Goal: Register for event/course

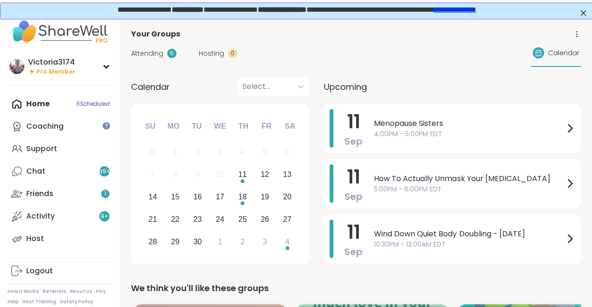
click at [536, 129] on span "4:00PM - 5:00PM EDT" at bounding box center [469, 134] width 190 height 10
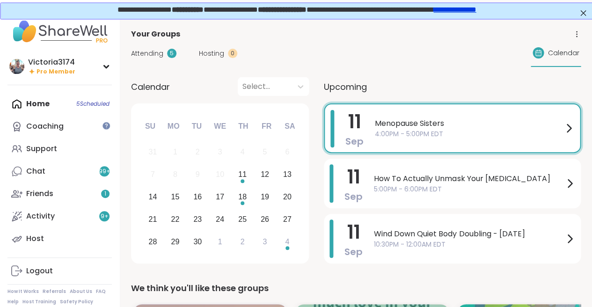
click at [536, 129] on div "[DATE] [DATE] 4:00PM - 5:00PM EDT Add to Calendar About this Group Good company…" at bounding box center [465, 288] width 253 height 319
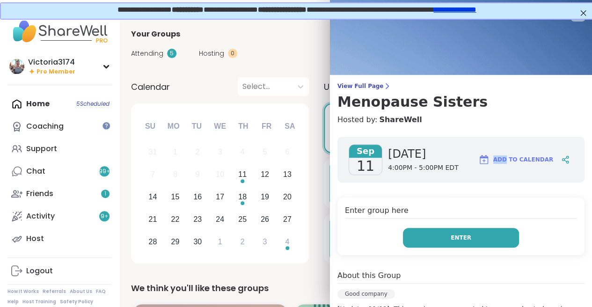
click at [449, 235] on button "Enter" at bounding box center [461, 238] width 116 height 20
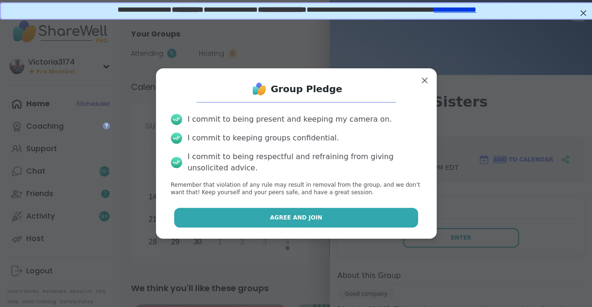
click at [308, 213] on span "Agree and Join" at bounding box center [296, 217] width 52 height 8
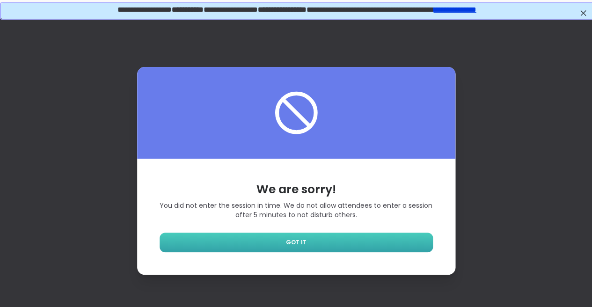
click at [281, 238] on link "GOT IT" at bounding box center [296, 243] width 273 height 20
click at [284, 242] on link "GOT IT" at bounding box center [296, 243] width 273 height 20
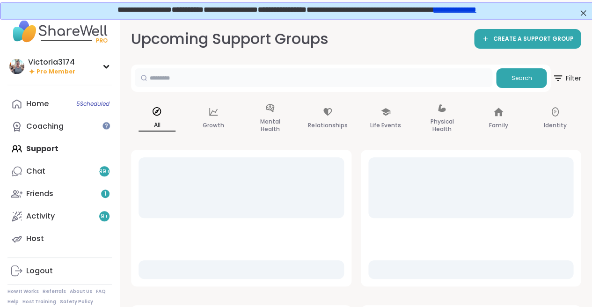
click at [200, 80] on input "text" at bounding box center [314, 77] width 358 height 19
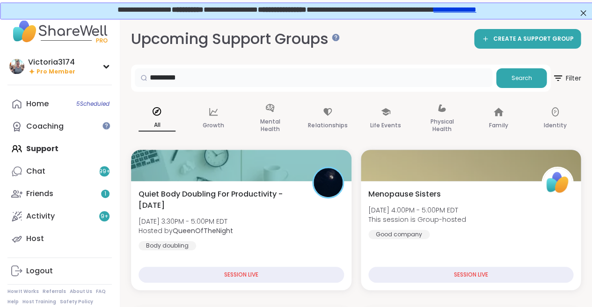
type input "*********"
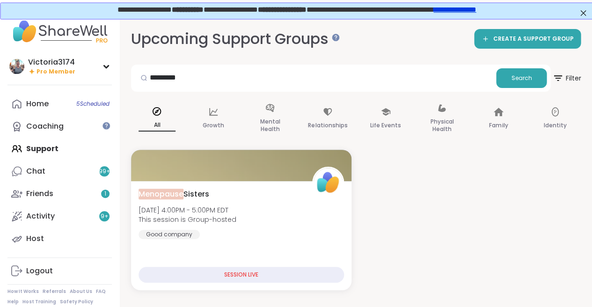
click at [44, 148] on div "Home 5 Scheduled Coaching Support Chat 99 + Friends 1 Activity 9 + Host" at bounding box center [59, 171] width 104 height 157
drag, startPoint x: 204, startPoint y: 76, endPoint x: 118, endPoint y: 65, distance: 85.9
click at [118, 66] on div "Victoria3174 Pro Member Profile Membership Settings Help Home 5 Scheduled Coach…" at bounding box center [296, 170] width 592 height 307
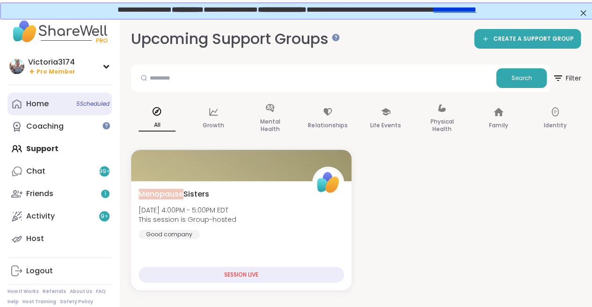
click at [35, 103] on div "Home 5 Scheduled" at bounding box center [37, 104] width 22 height 10
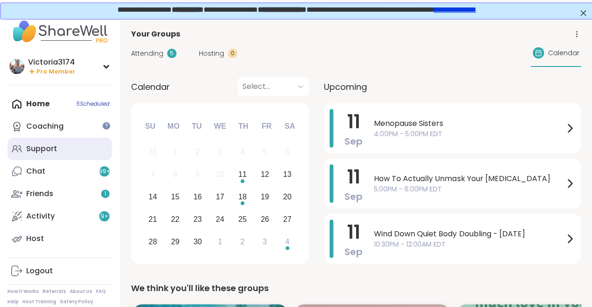
click at [43, 148] on div "Support" at bounding box center [41, 149] width 31 height 10
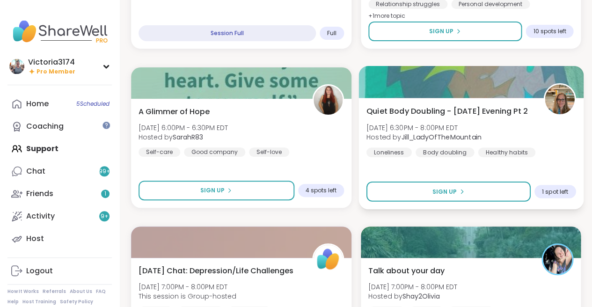
scroll to position [879, 0]
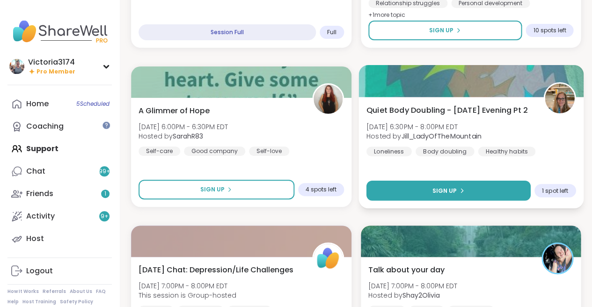
click at [409, 186] on button "Sign Up" at bounding box center [448, 191] width 164 height 20
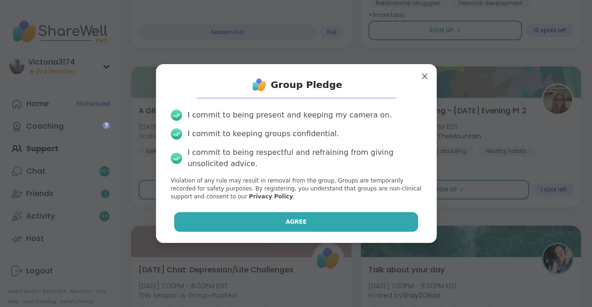
click at [322, 219] on button "Agree" at bounding box center [296, 222] width 244 height 20
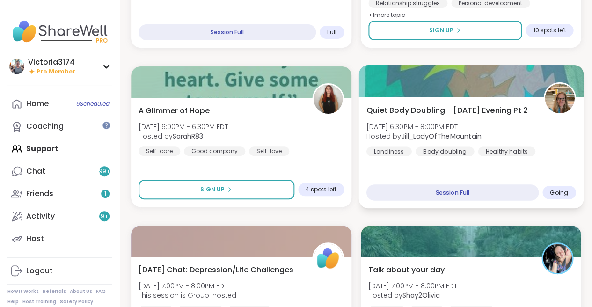
click at [486, 139] on div "Quiet Body Doubling - [DATE] Evening Pt 2 [DATE] 6:30PM - 8:00PM EDT Hosted by …" at bounding box center [470, 129] width 209 height 51
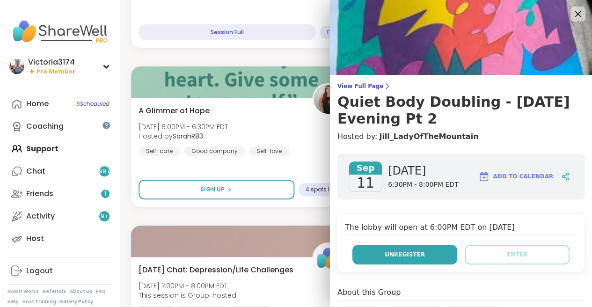
click at [396, 255] on span "Unregister" at bounding box center [405, 254] width 40 height 8
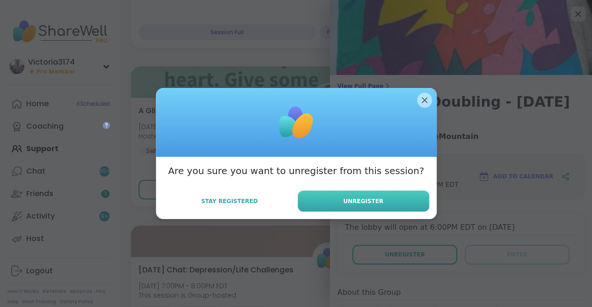
click at [352, 197] on span "Unregister" at bounding box center [363, 201] width 40 height 8
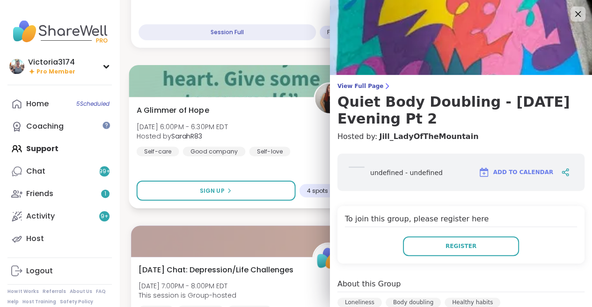
click at [308, 126] on div "A Glimmer of Hope [DATE] 6:00PM - 6:30PM EDT Hosted by SarahR83 Self-care Good …" at bounding box center [241, 129] width 209 height 51
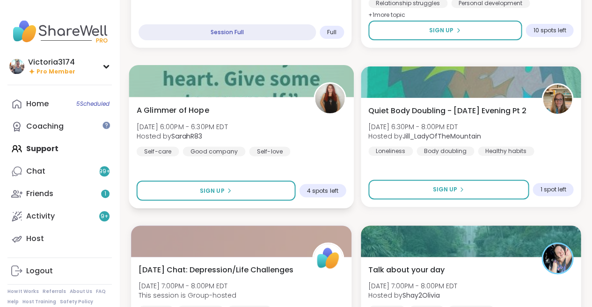
click at [292, 129] on div "A Glimmer of Hope [DATE] 6:00PM - 6:30PM EDT Hosted by SarahR83 Self-care Good …" at bounding box center [241, 129] width 209 height 51
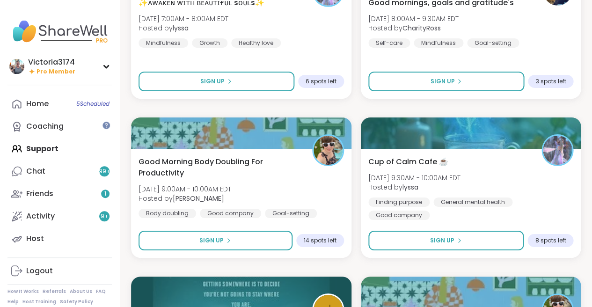
scroll to position [2580, 0]
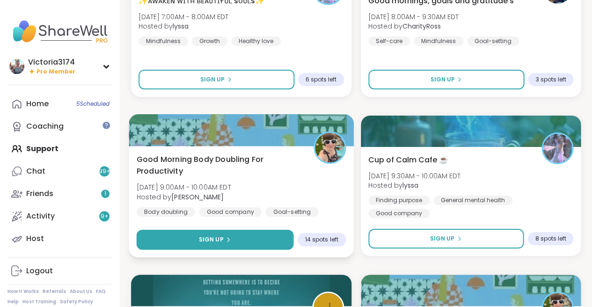
click at [228, 237] on icon at bounding box center [229, 240] width 6 height 6
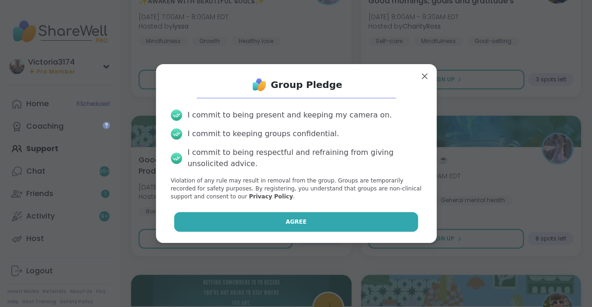
click at [306, 217] on button "Agree" at bounding box center [296, 222] width 244 height 20
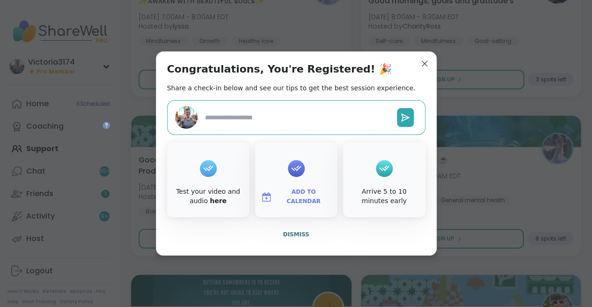
type textarea "*"
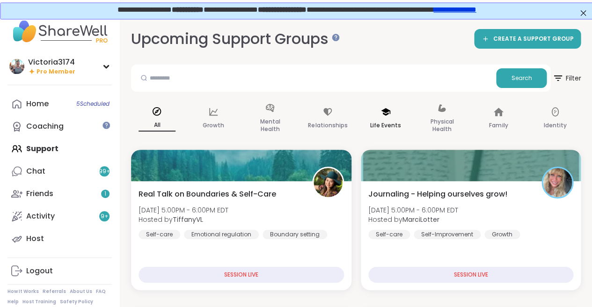
scroll to position [0, 0]
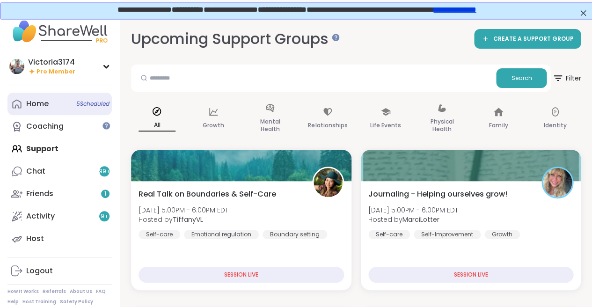
click at [36, 110] on link "Home 5 Scheduled" at bounding box center [59, 104] width 104 height 22
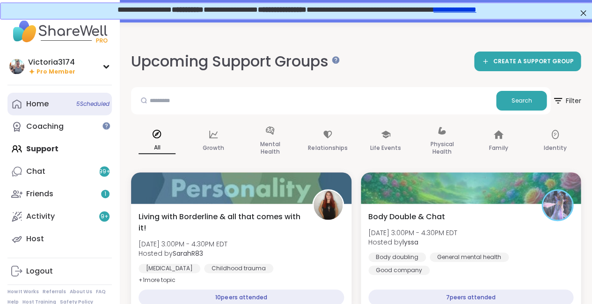
click at [41, 105] on div "Home 5 Scheduled" at bounding box center [37, 104] width 22 height 10
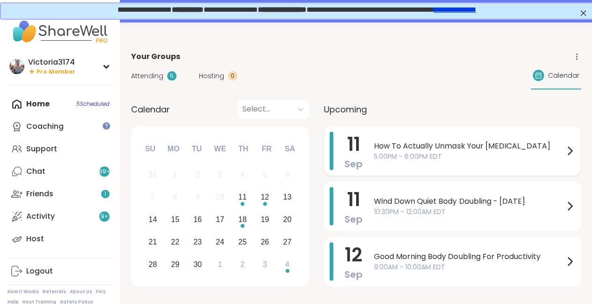
click at [409, 163] on div "How To Actually Unmask Your Autism 5:00PM - 6:00PM EDT" at bounding box center [474, 151] width 201 height 38
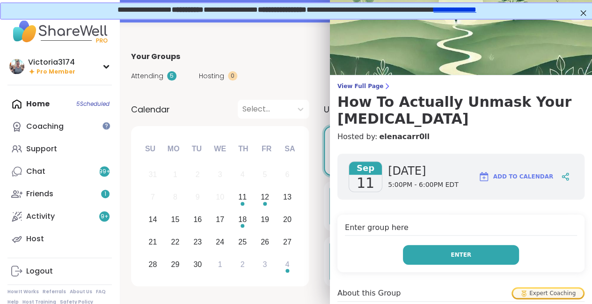
click at [417, 245] on button "Enter" at bounding box center [461, 255] width 116 height 20
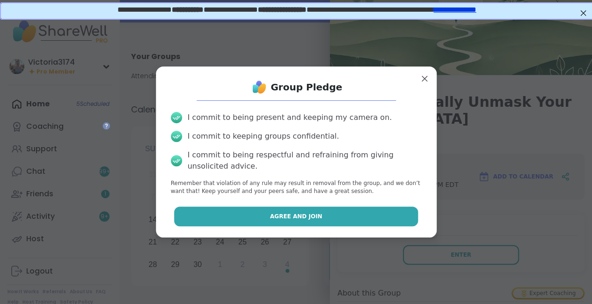
click at [344, 212] on button "Agree and Join" at bounding box center [296, 216] width 244 height 20
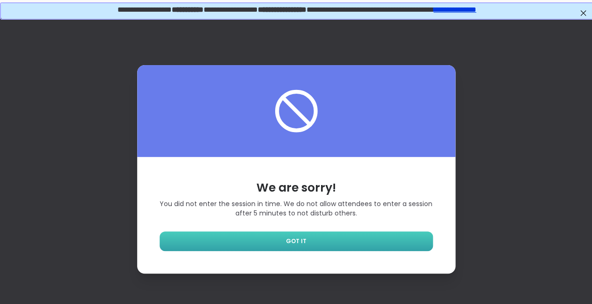
click at [304, 246] on link "GOT IT" at bounding box center [296, 241] width 273 height 20
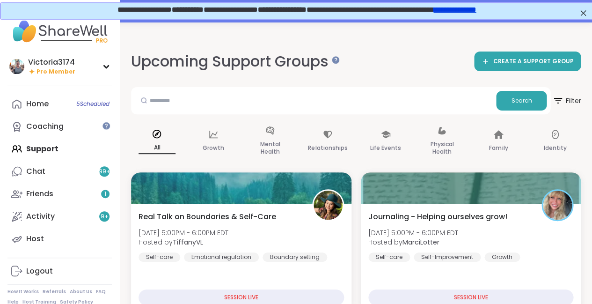
click at [45, 149] on div "Home 5 Scheduled Coaching Support Chat 99 + Friends 1 Activity 9 + Host" at bounding box center [59, 171] width 104 height 157
